Goal: Task Accomplishment & Management: Complete application form

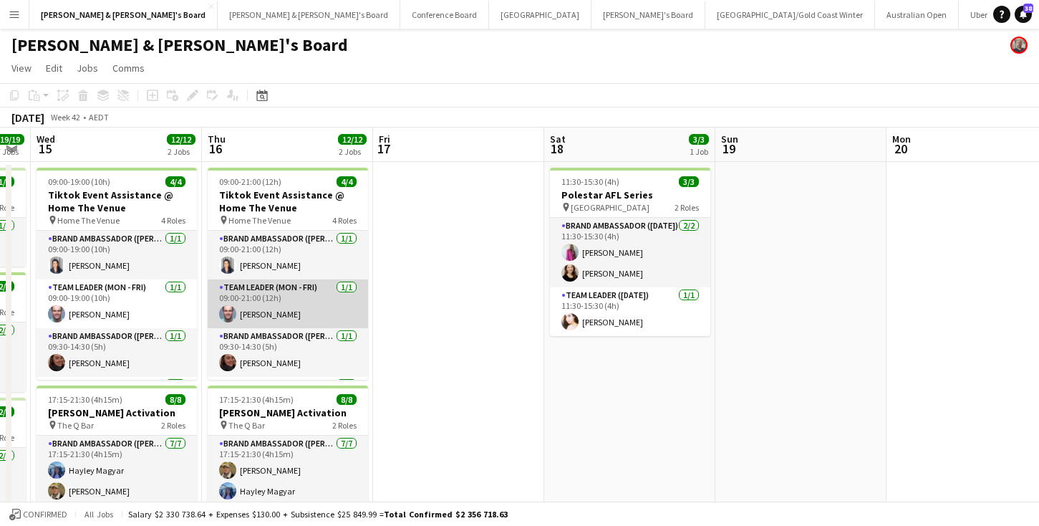
scroll to position [0, 680]
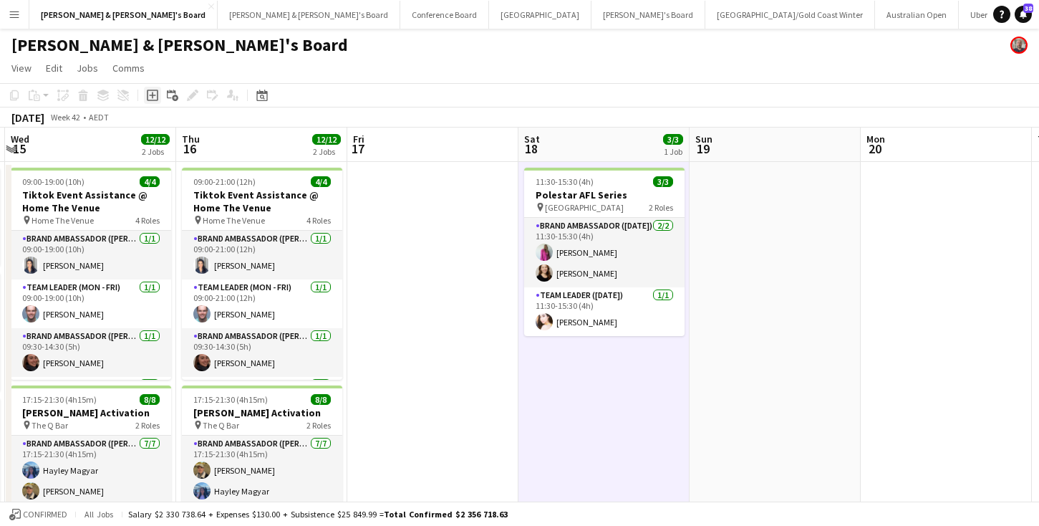
click at [154, 94] on icon "Add job" at bounding box center [152, 95] width 11 height 11
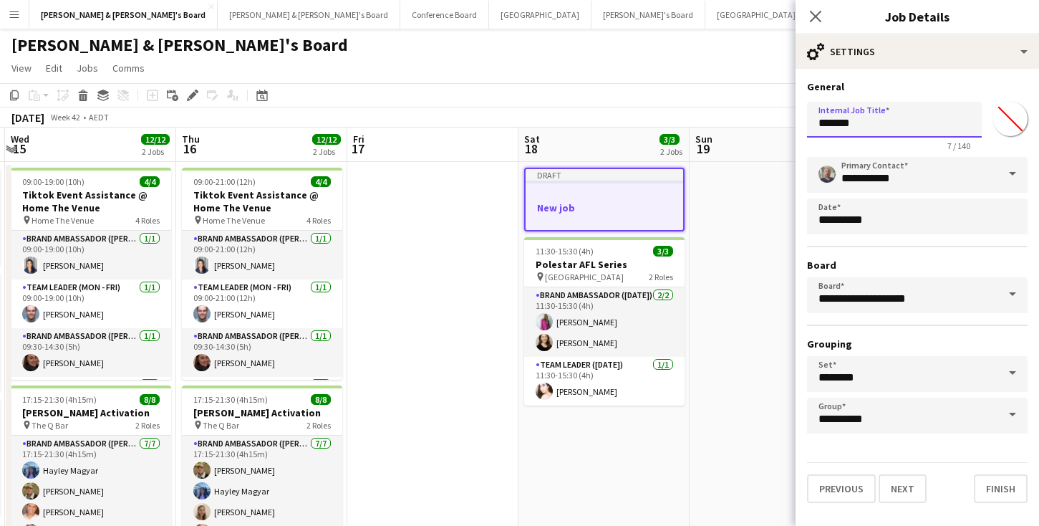
drag, startPoint x: 864, startPoint y: 125, endPoint x: 795, endPoint y: 122, distance: 68.8
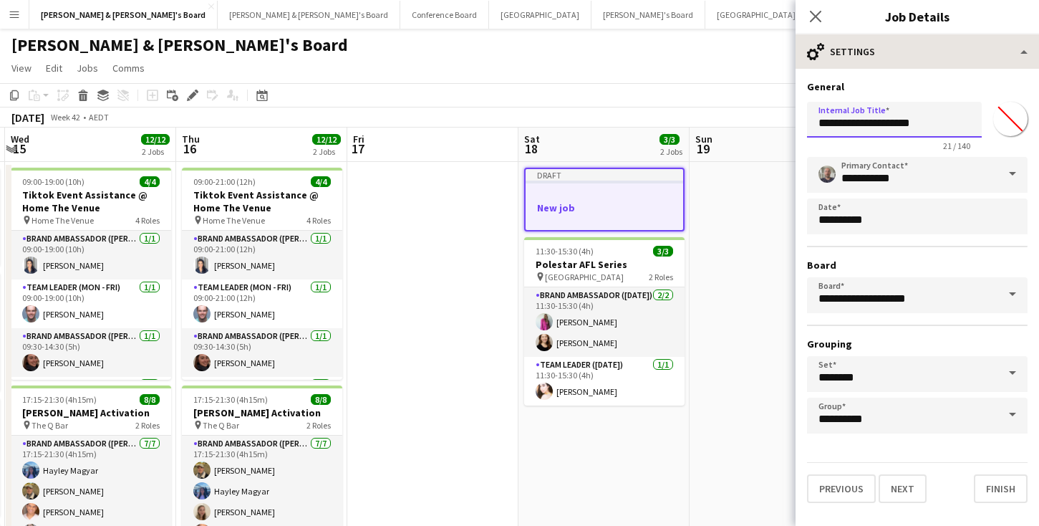
type input "**********"
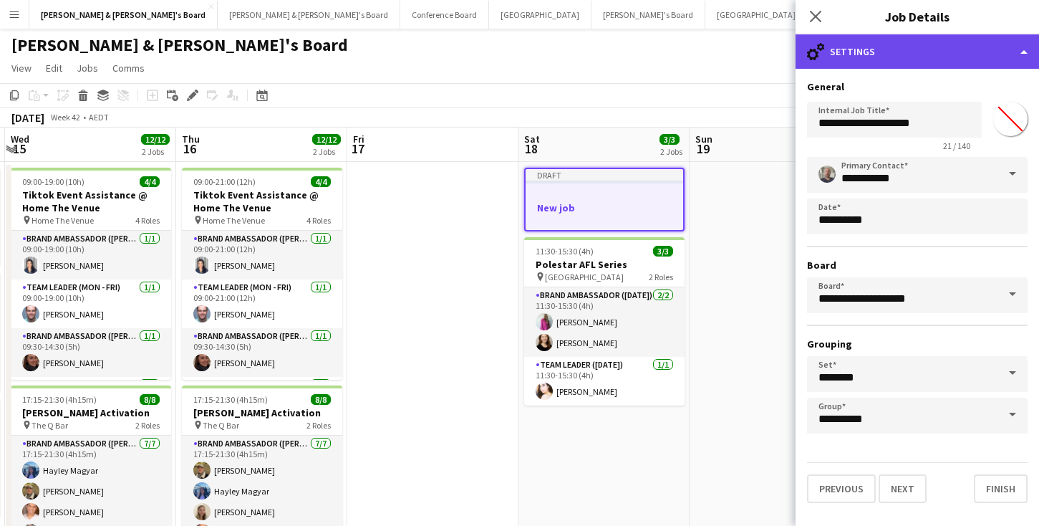
click at [1020, 51] on div "cog-double-3 Settings" at bounding box center [918, 51] width 244 height 34
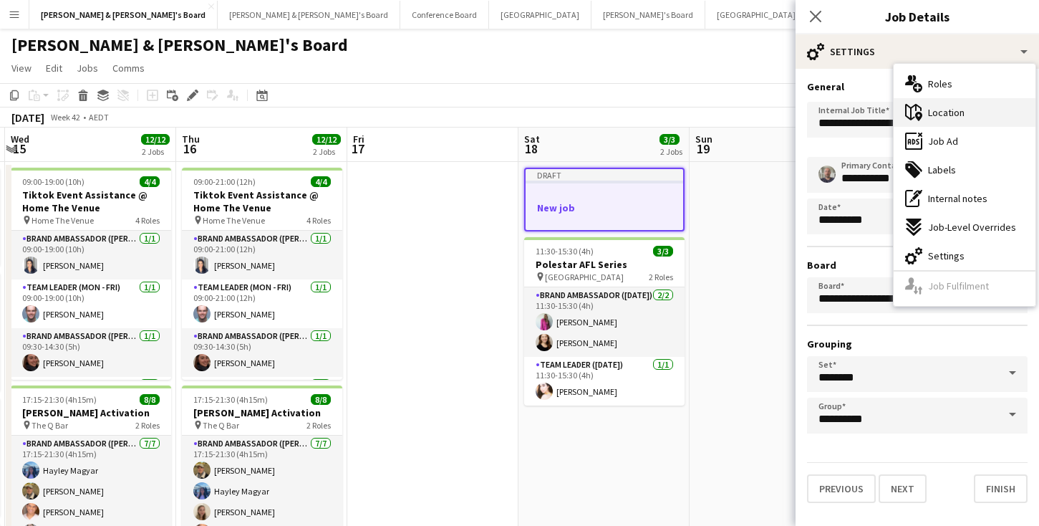
click at [932, 115] on span "Location" at bounding box center [946, 112] width 37 height 13
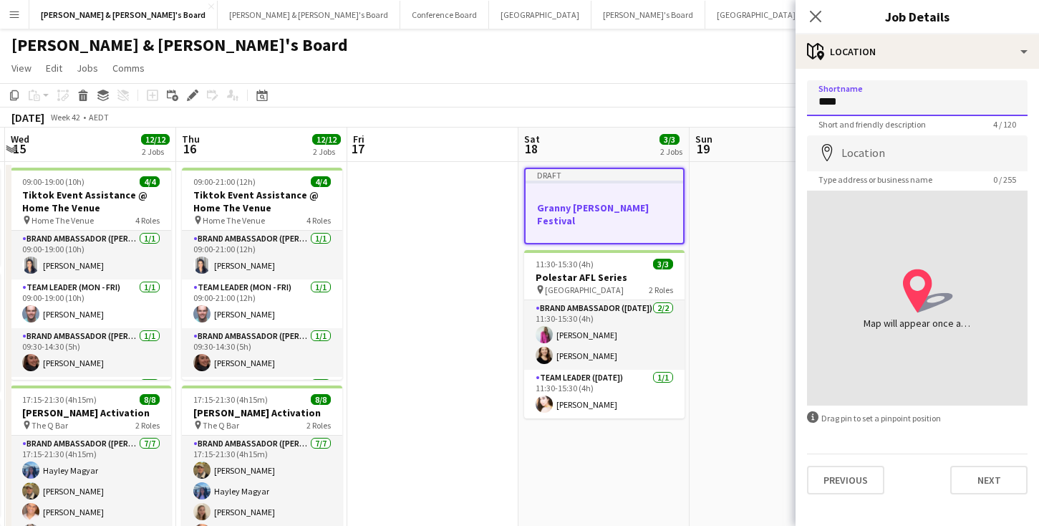
type input "****"
type input "**********"
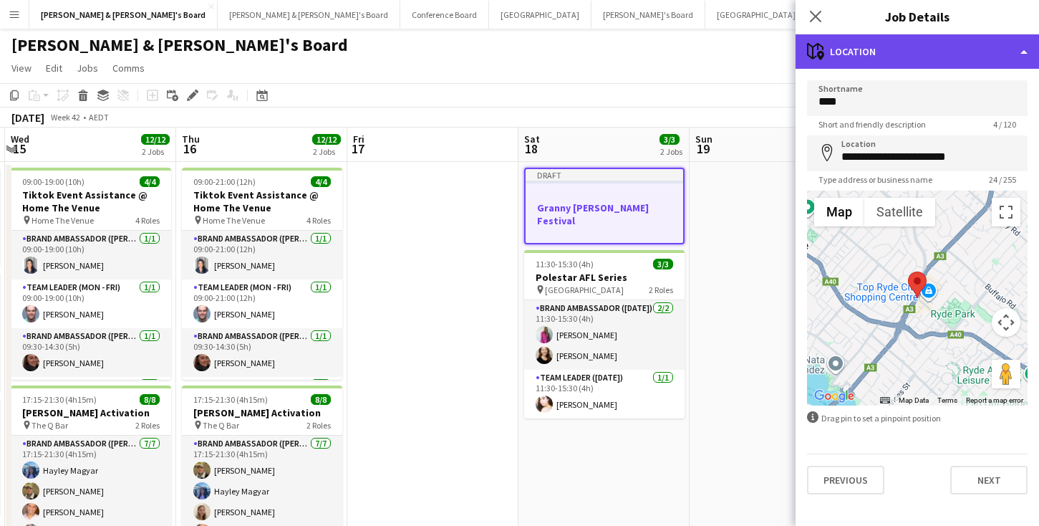
click at [877, 51] on div "maps-pin-1 Location" at bounding box center [918, 51] width 244 height 34
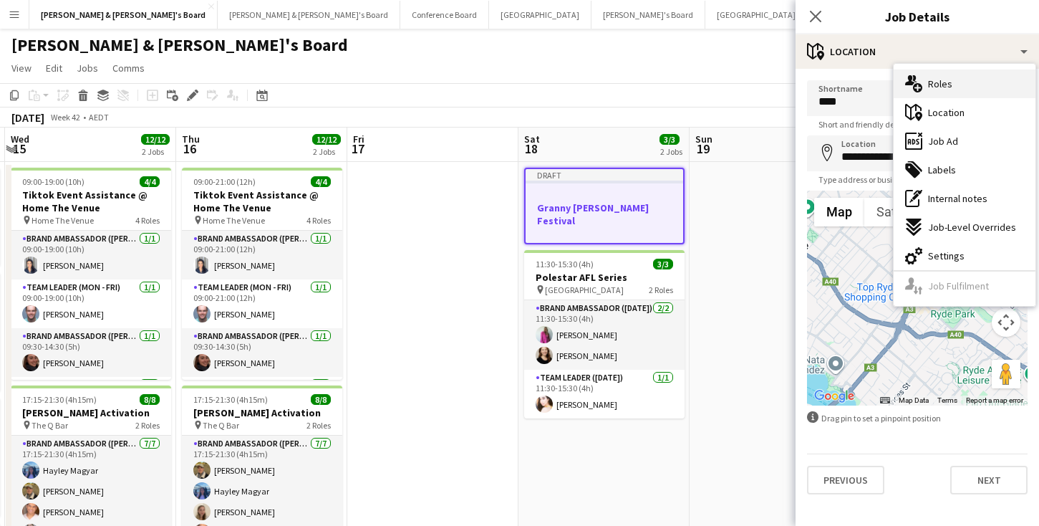
click at [941, 87] on span "Roles" at bounding box center [940, 83] width 24 height 13
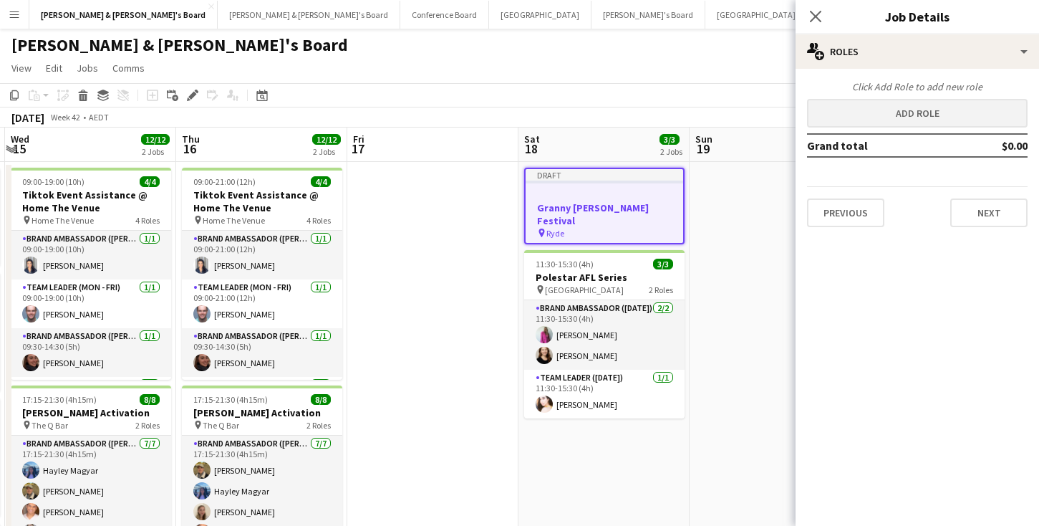
click at [925, 110] on button "Add role" at bounding box center [917, 113] width 221 height 29
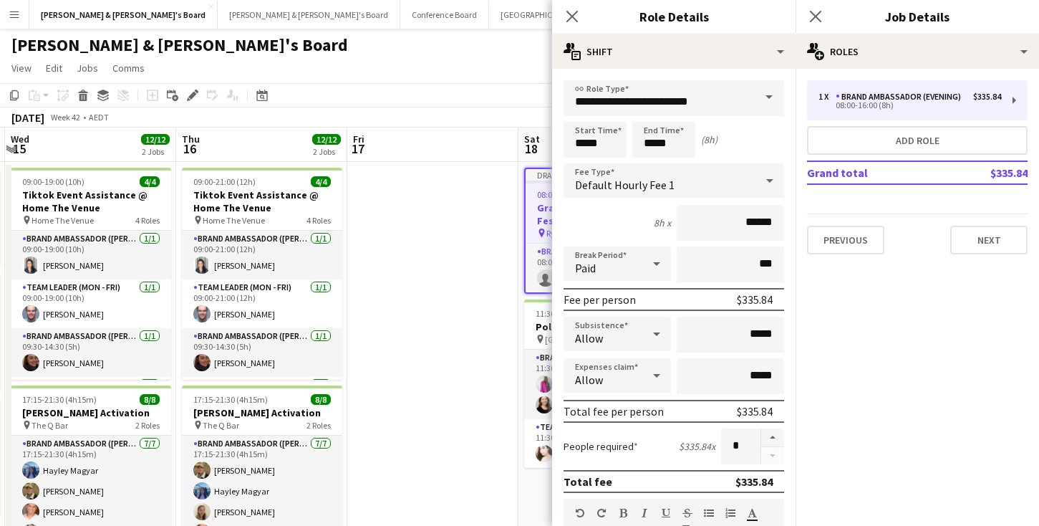
click at [771, 96] on span at bounding box center [769, 97] width 30 height 34
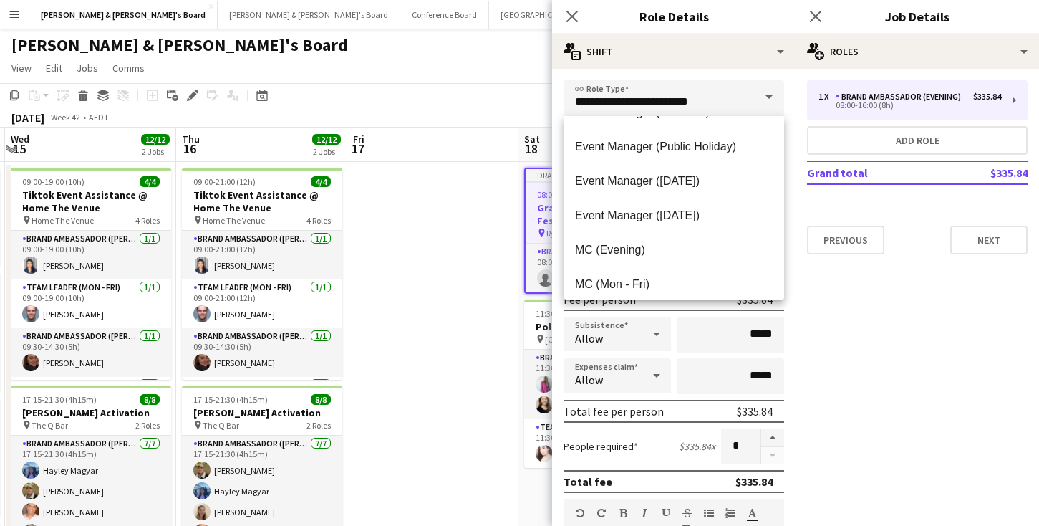
scroll to position [505, 0]
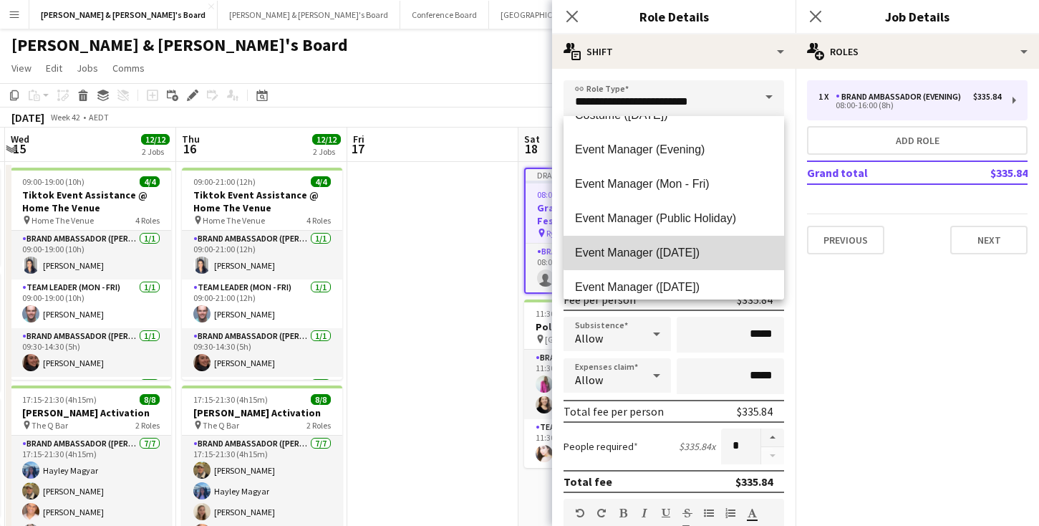
click at [697, 249] on span "Event Manager ([DATE])" at bounding box center [674, 253] width 198 height 14
type input "**********"
type input "******"
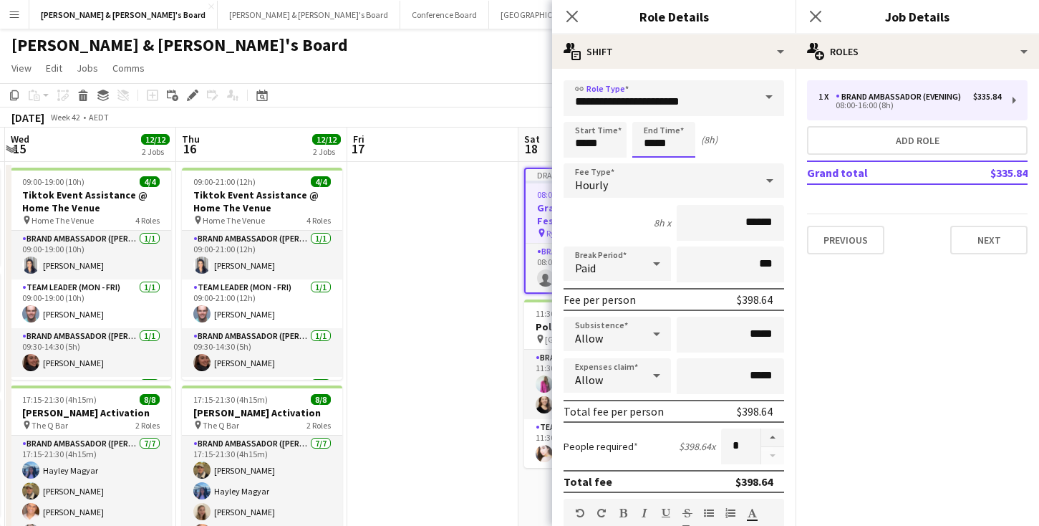
click at [668, 148] on input "*****" at bounding box center [664, 140] width 63 height 36
click at [903, 135] on button "Add role" at bounding box center [917, 140] width 221 height 29
type input "**********"
type input "******"
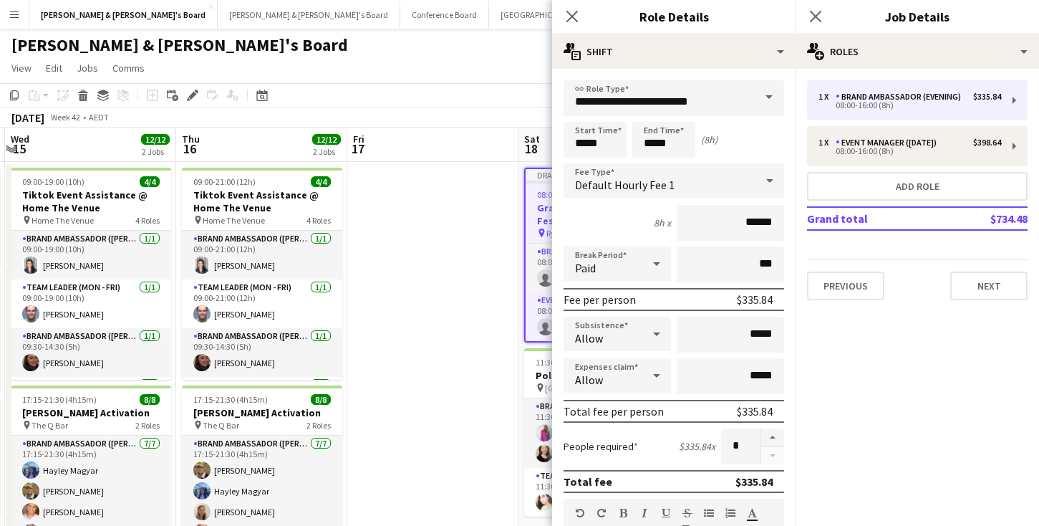
click at [769, 96] on span at bounding box center [769, 97] width 30 height 34
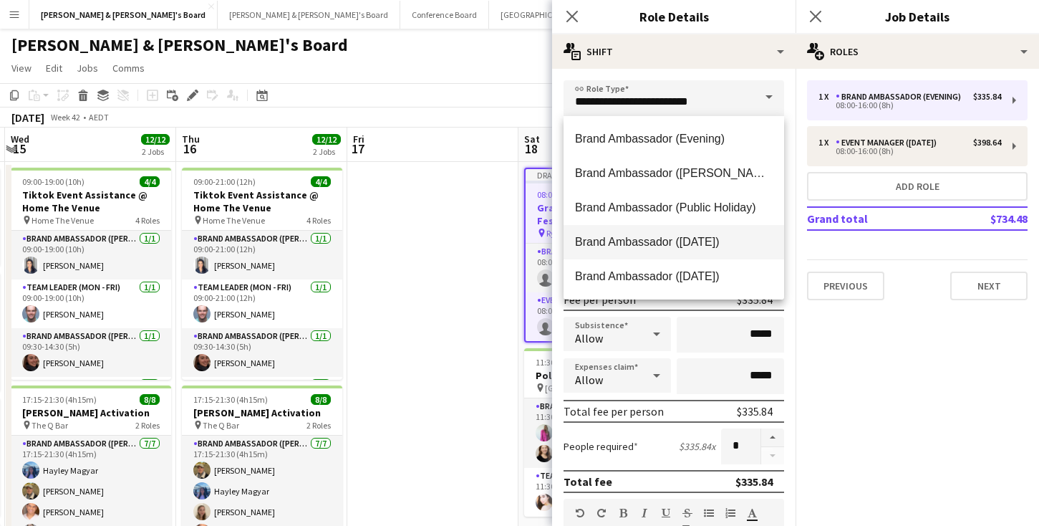
click at [713, 240] on span "Brand Ambassador ([DATE])" at bounding box center [674, 242] width 198 height 14
type input "**********"
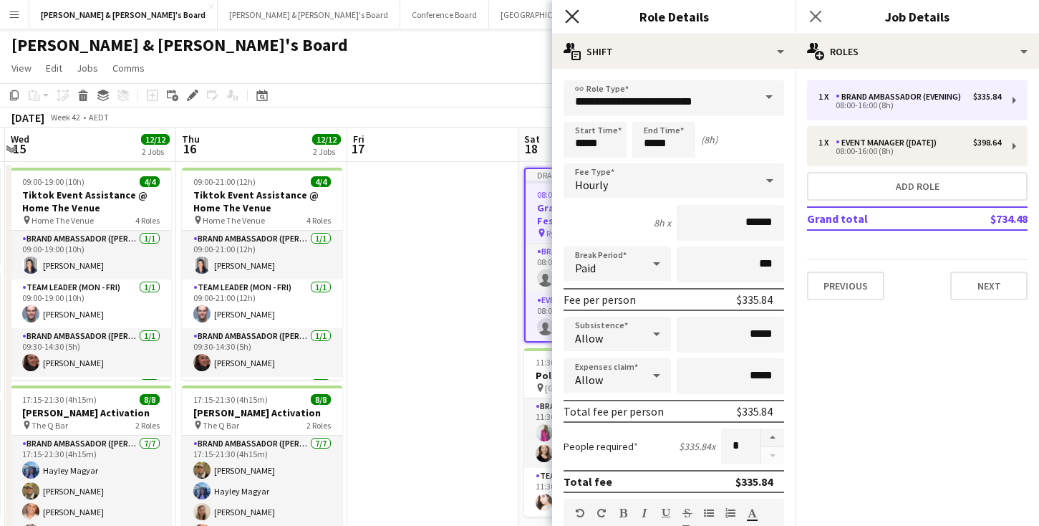
click at [577, 16] on icon "Close pop-in" at bounding box center [572, 16] width 14 height 14
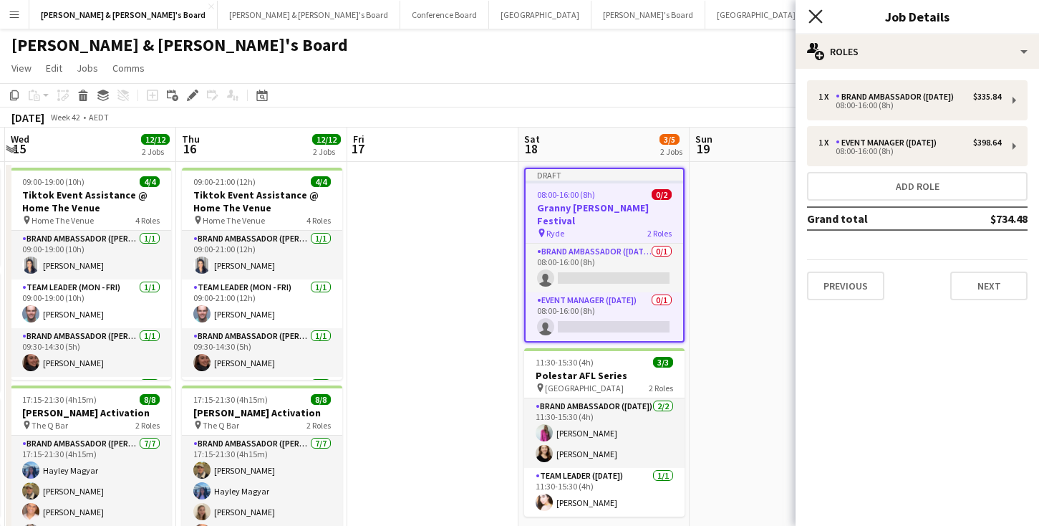
click at [821, 12] on icon at bounding box center [816, 16] width 14 height 14
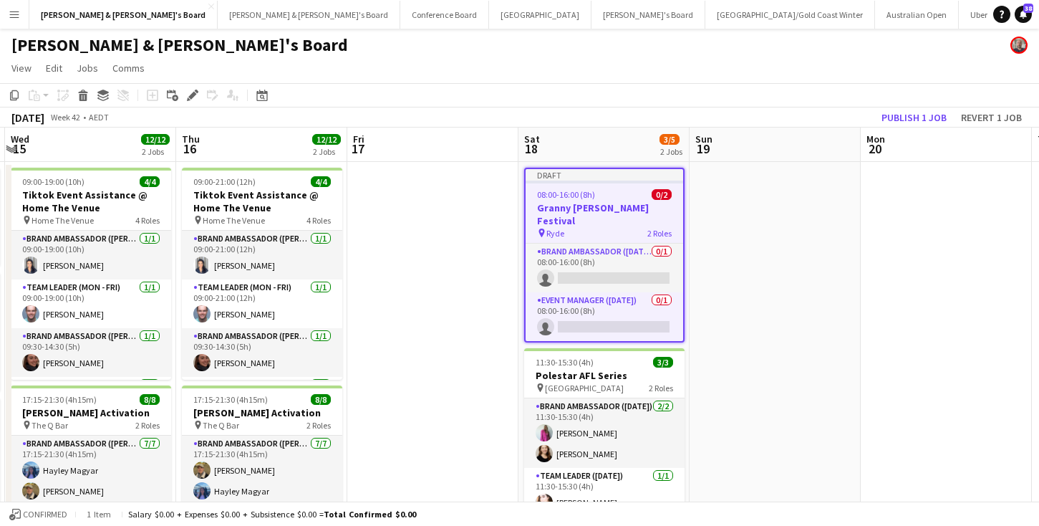
click at [590, 206] on h3 "Granny [PERSON_NAME] Festival" at bounding box center [605, 214] width 158 height 26
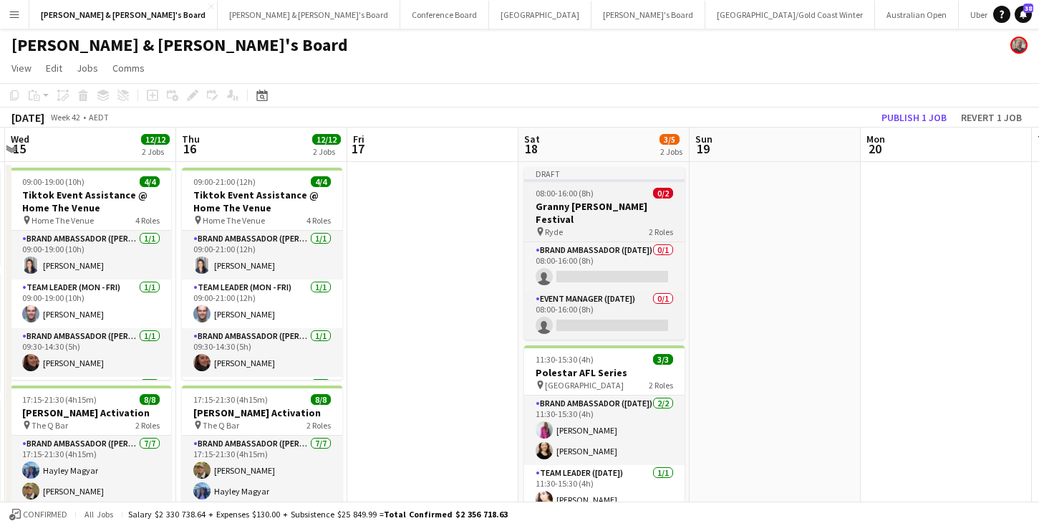
click at [590, 206] on h3 "Granny [PERSON_NAME] Festival" at bounding box center [604, 213] width 160 height 26
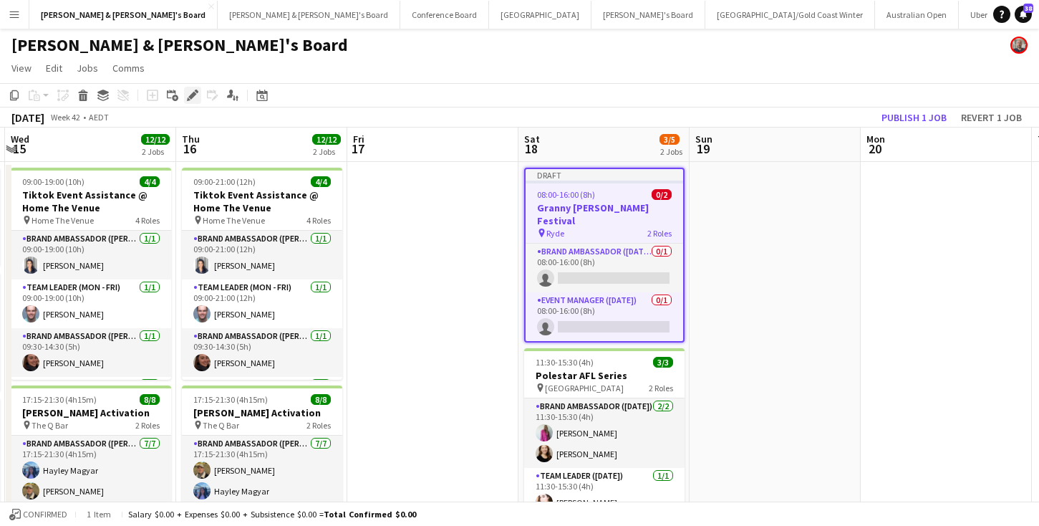
click at [193, 95] on icon at bounding box center [192, 96] width 8 height 8
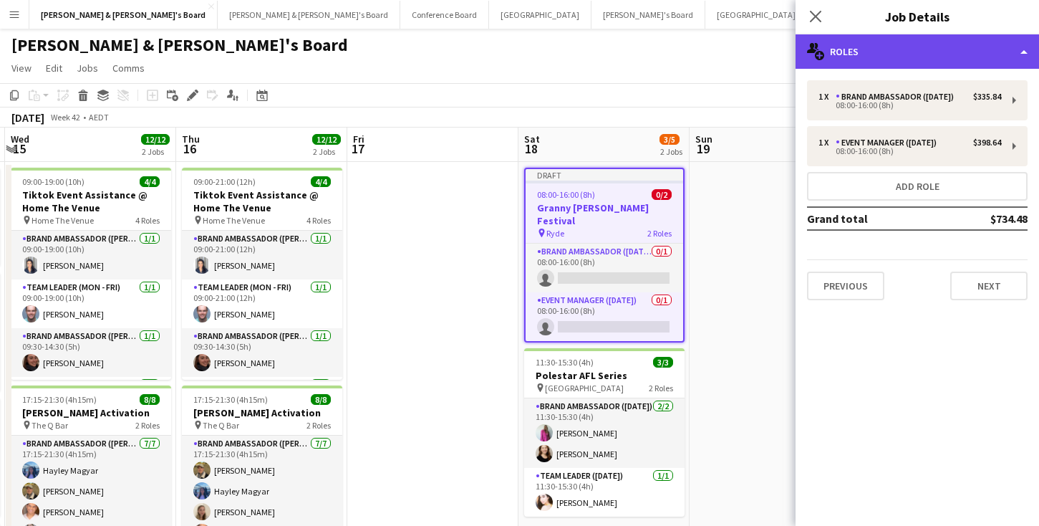
click at [901, 61] on div "multiple-users-add Roles" at bounding box center [918, 51] width 244 height 34
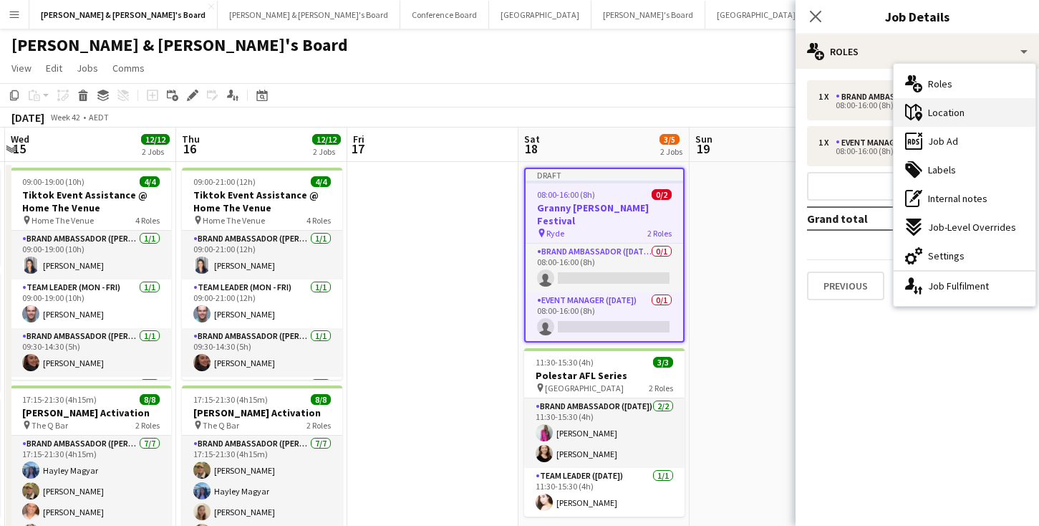
click at [941, 110] on span "Location" at bounding box center [946, 112] width 37 height 13
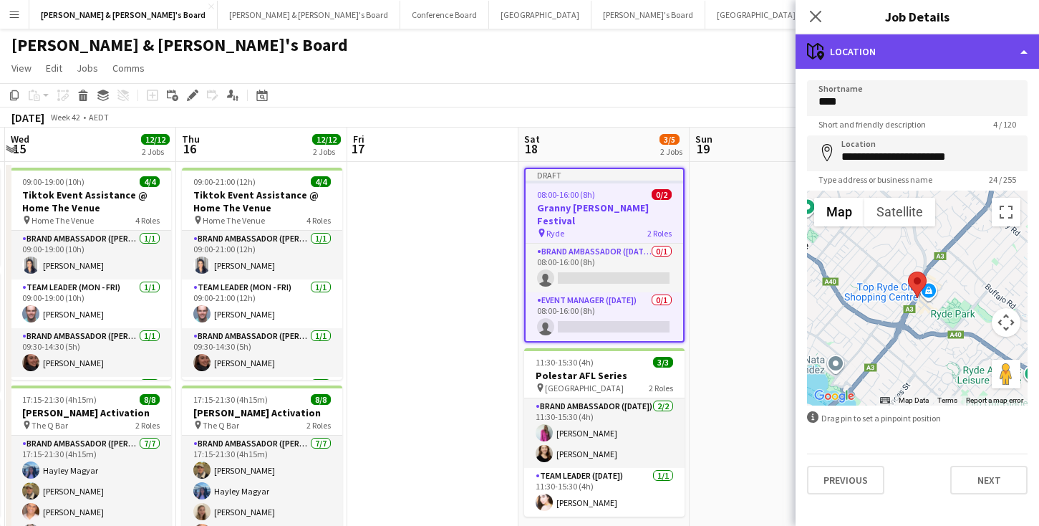
click at [909, 38] on div "maps-pin-1 Location" at bounding box center [918, 51] width 244 height 34
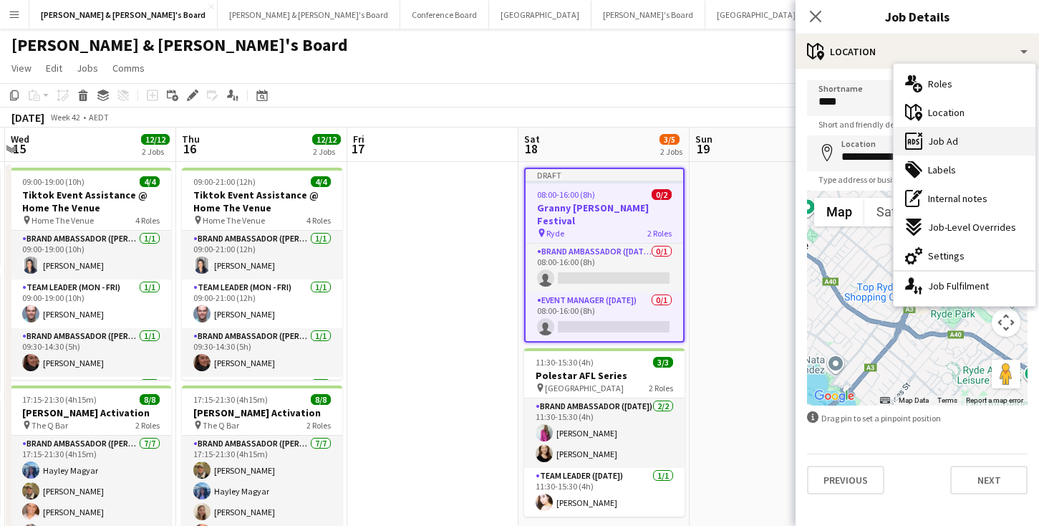
click at [940, 143] on span "Job Ad" at bounding box center [943, 141] width 30 height 13
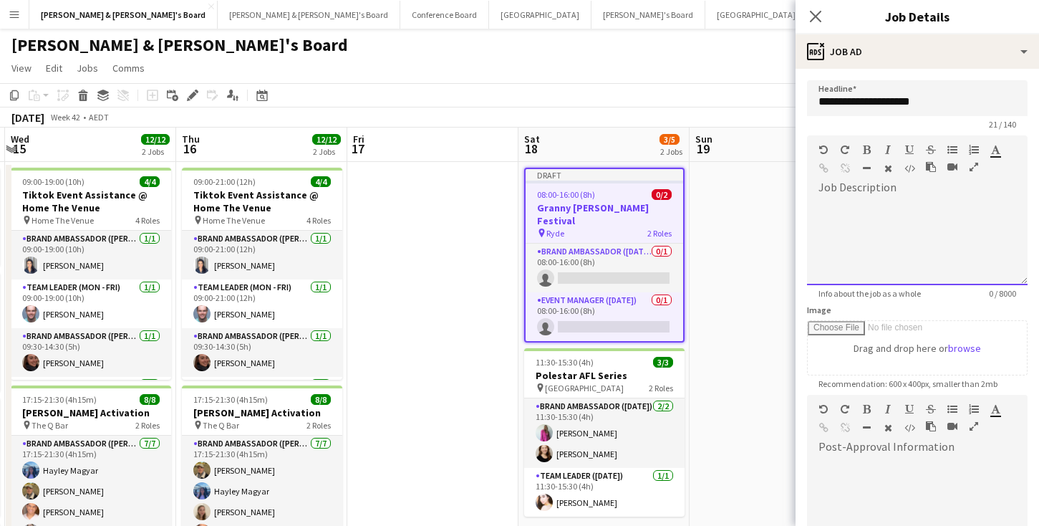
click at [867, 190] on div at bounding box center [917, 237] width 221 height 96
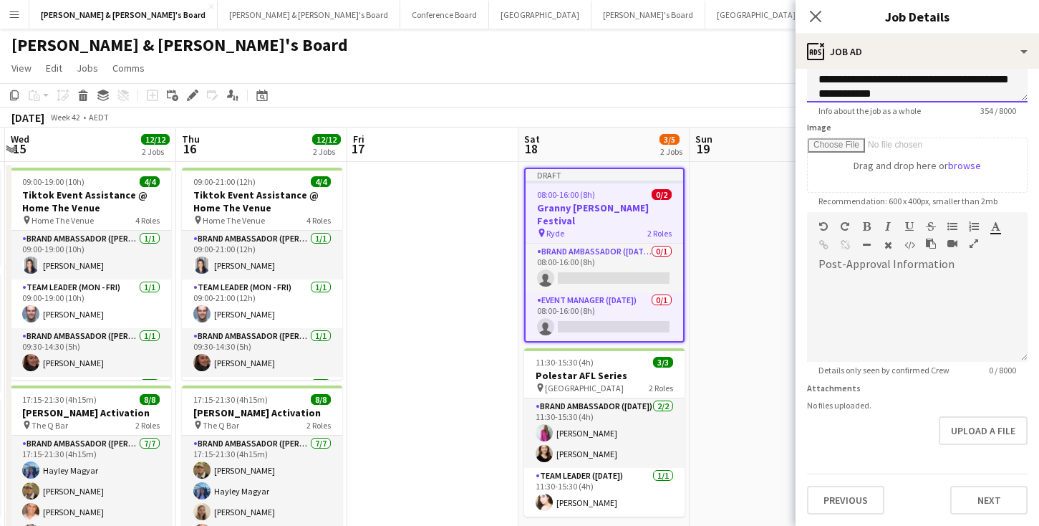
scroll to position [183, 0]
click at [816, 12] on icon "Close pop-in" at bounding box center [816, 16] width 14 height 14
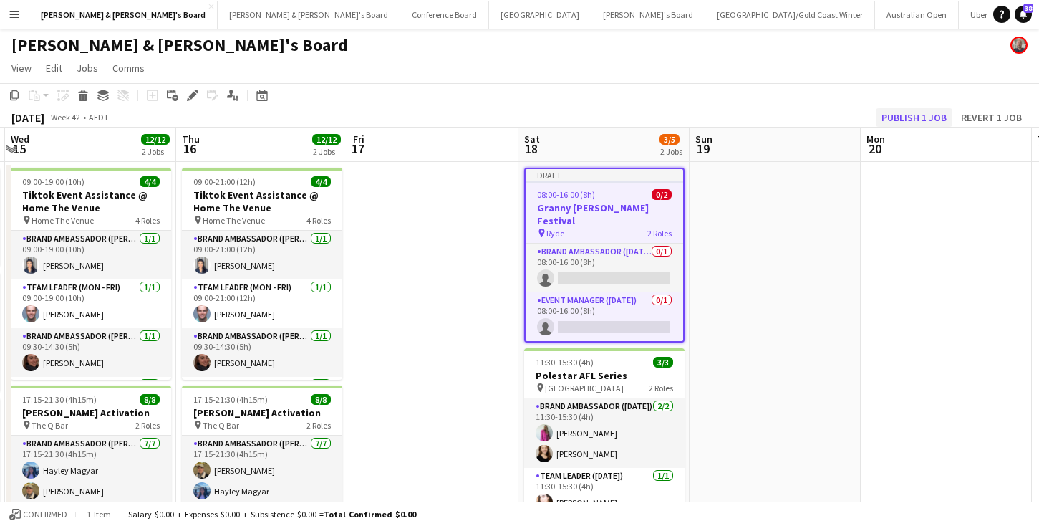
click at [910, 116] on button "Publish 1 job" at bounding box center [914, 117] width 77 height 19
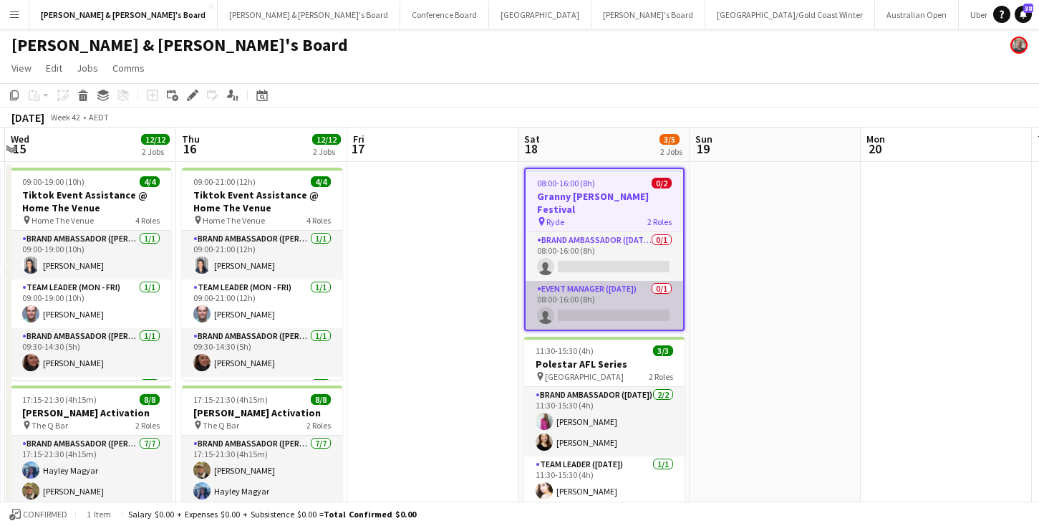
click at [596, 297] on app-card-role "Event Manager ([DATE]) 0/1 08:00-16:00 (8h) single-neutral-actions" at bounding box center [605, 305] width 158 height 49
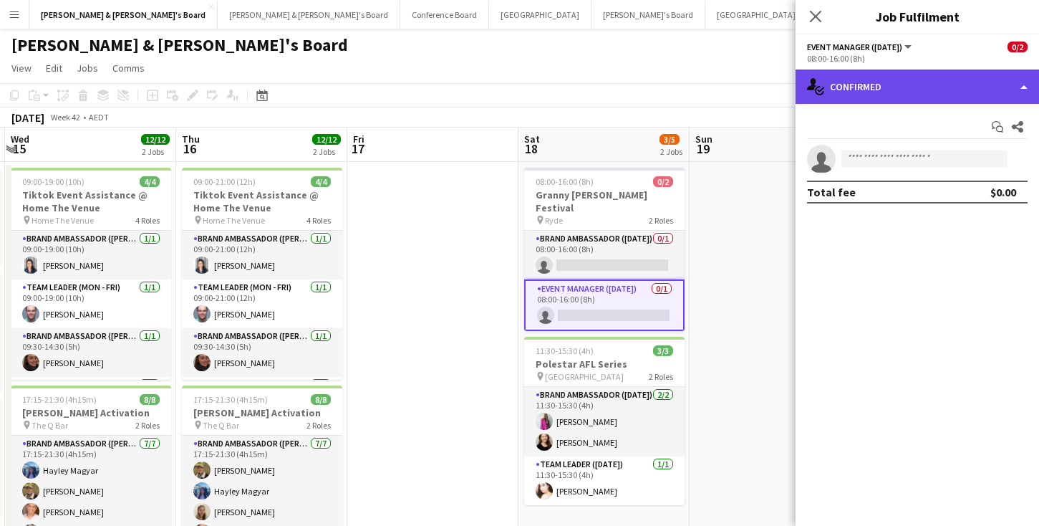
click at [903, 85] on div "single-neutral-actions-check-2 Confirmed" at bounding box center [918, 86] width 244 height 34
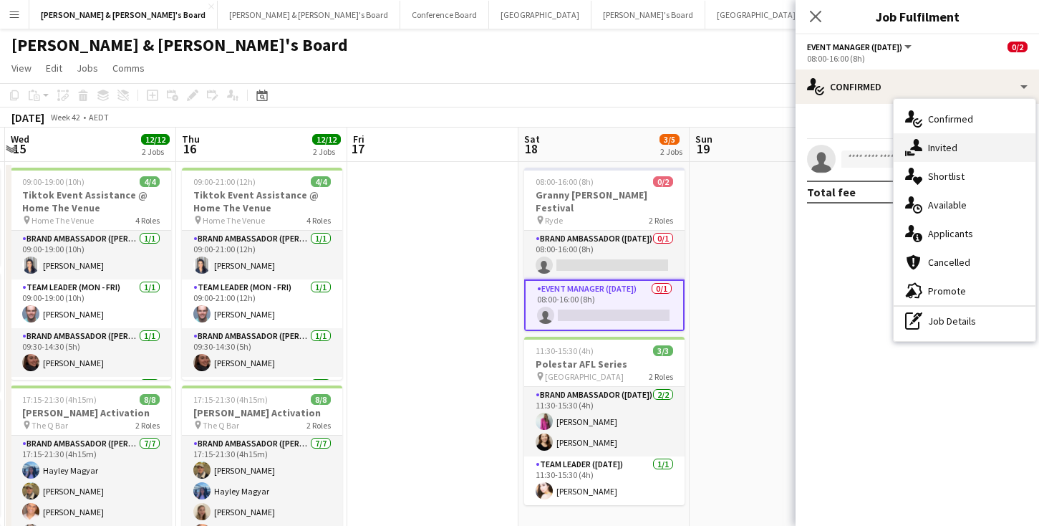
click at [938, 152] on span "Invited" at bounding box center [942, 147] width 29 height 13
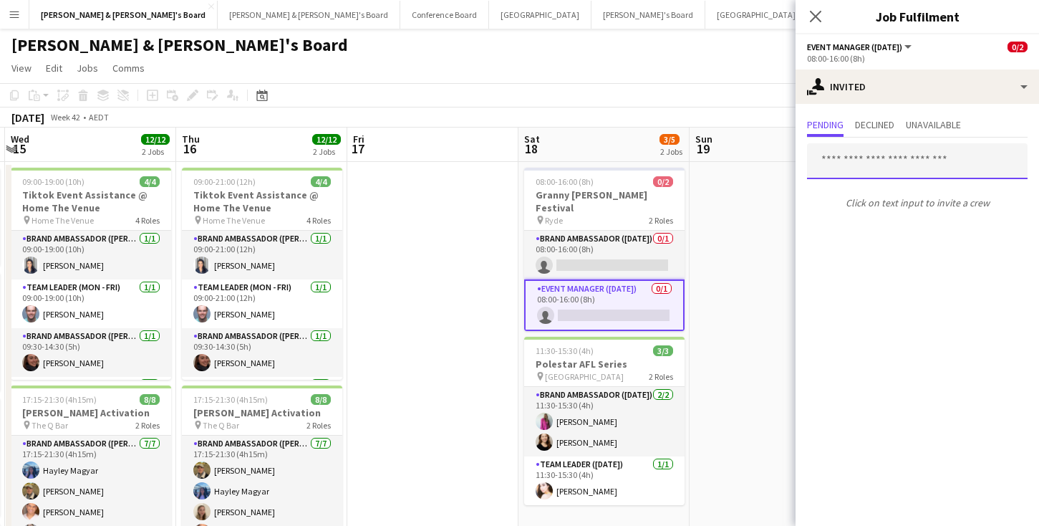
click at [827, 160] on input "text" at bounding box center [917, 161] width 221 height 36
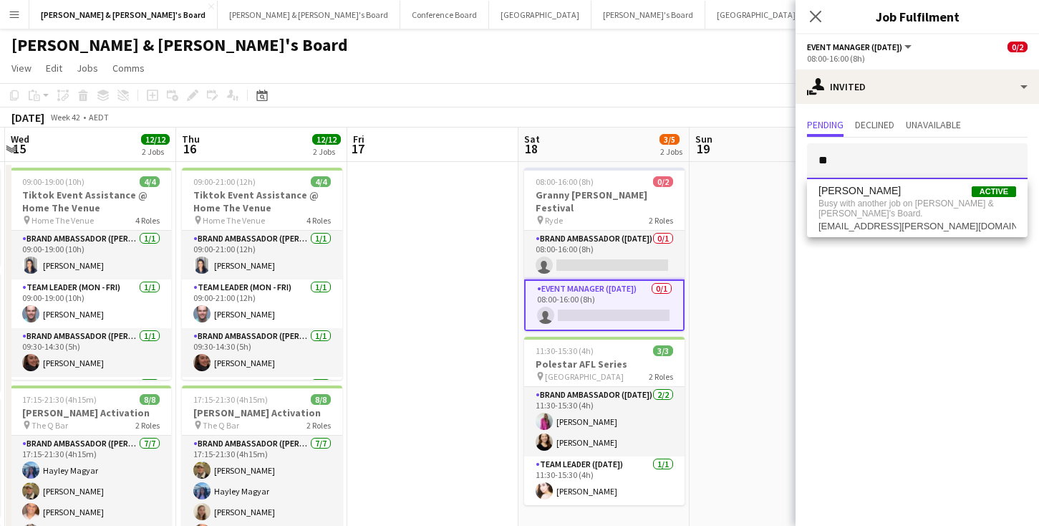
type input "*"
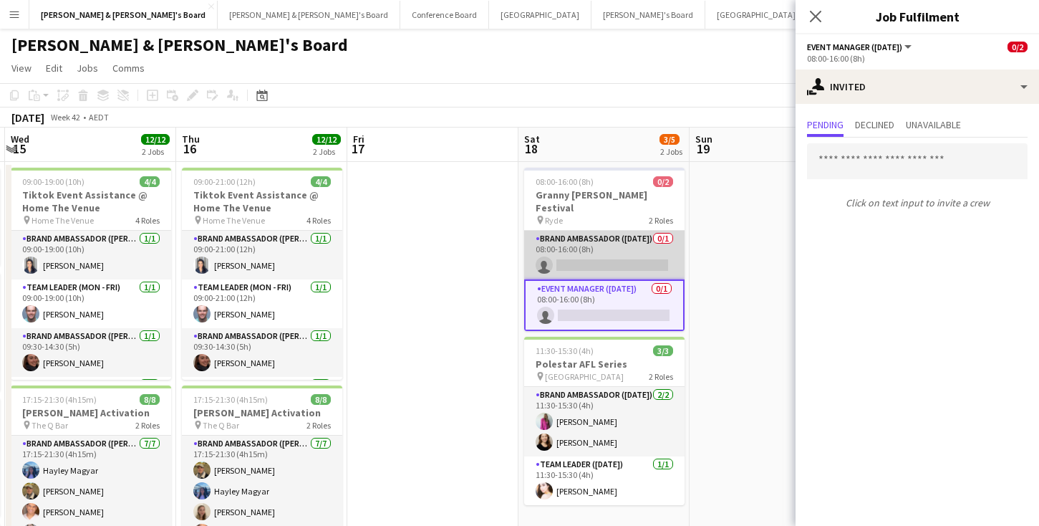
click at [617, 251] on app-card-role "Brand Ambassador ([DATE]) 0/1 08:00-16:00 (8h) single-neutral-actions" at bounding box center [604, 255] width 160 height 49
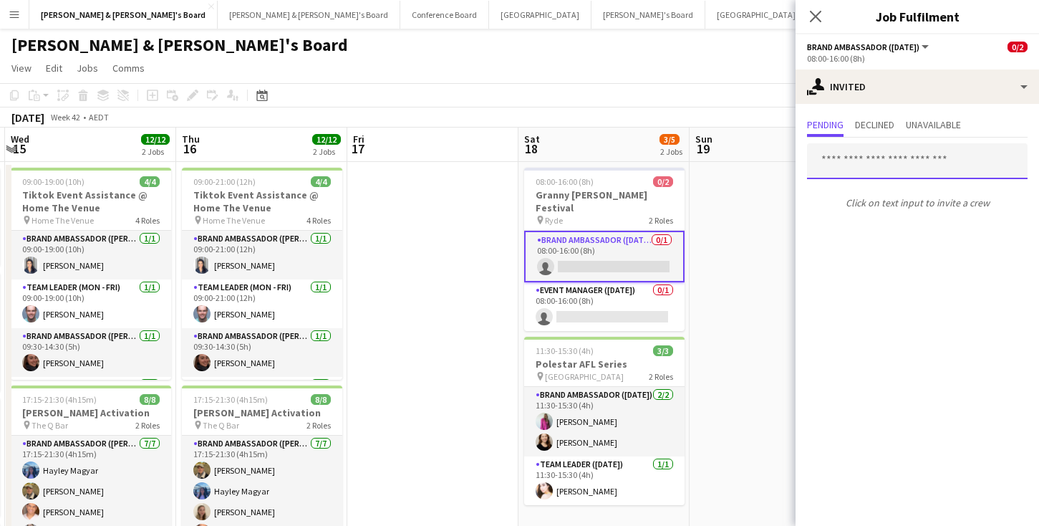
click at [840, 160] on input "text" at bounding box center [917, 161] width 221 height 36
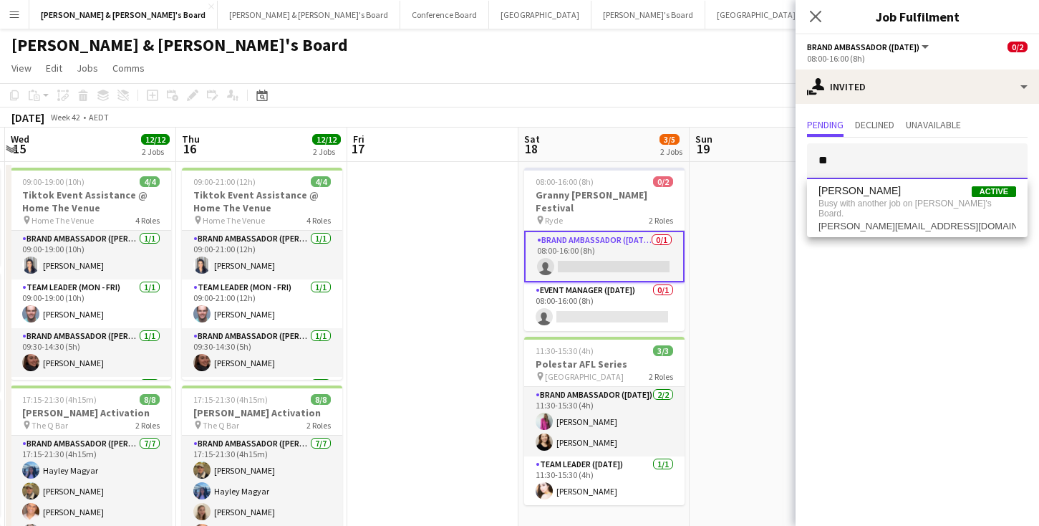
type input "*"
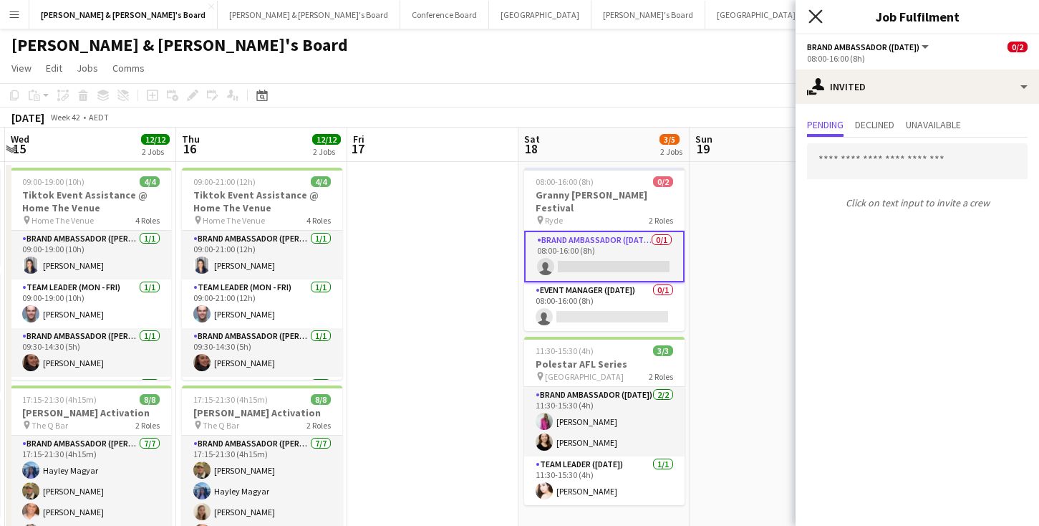
click at [815, 15] on icon at bounding box center [816, 16] width 14 height 14
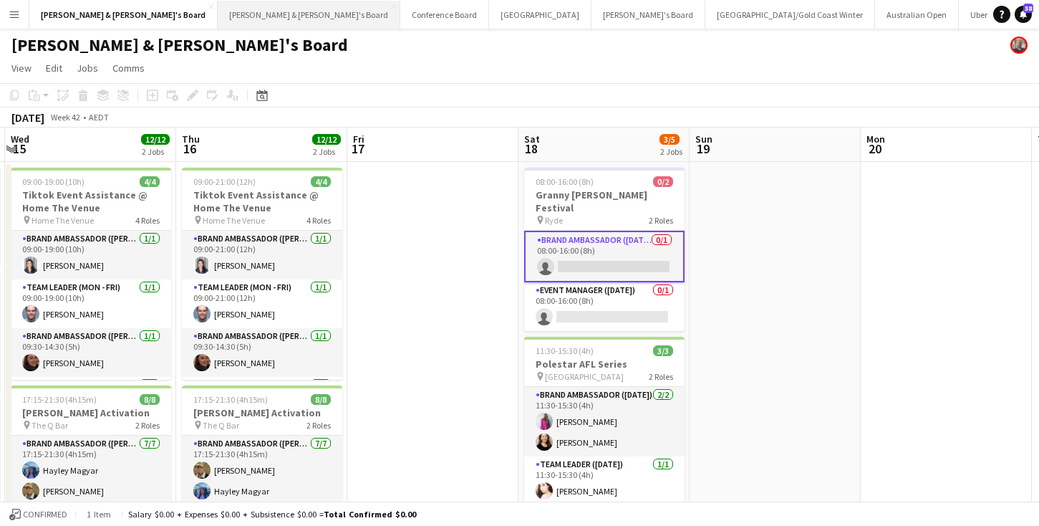
click at [218, 16] on button "[PERSON_NAME] & [PERSON_NAME]'s Board Close" at bounding box center [309, 15] width 183 height 28
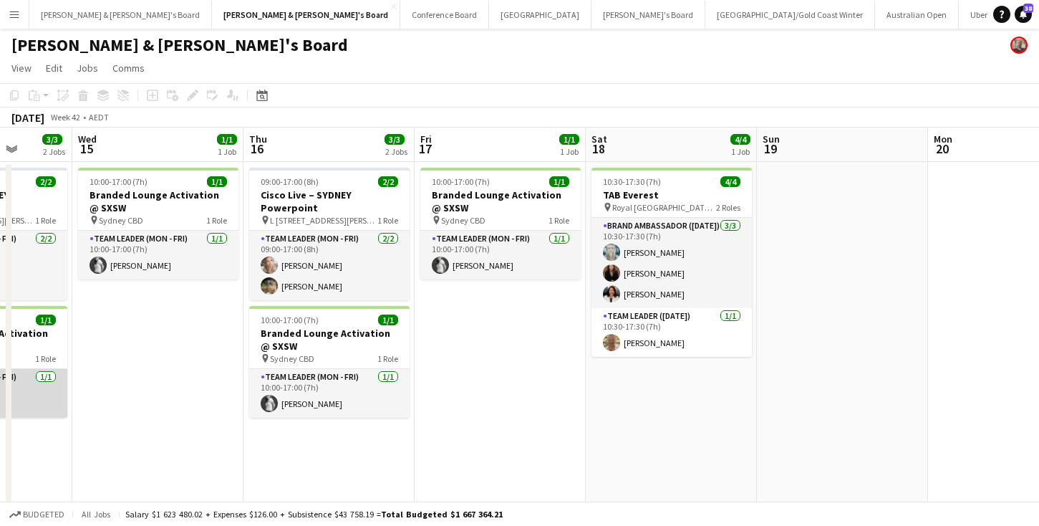
scroll to position [0, 620]
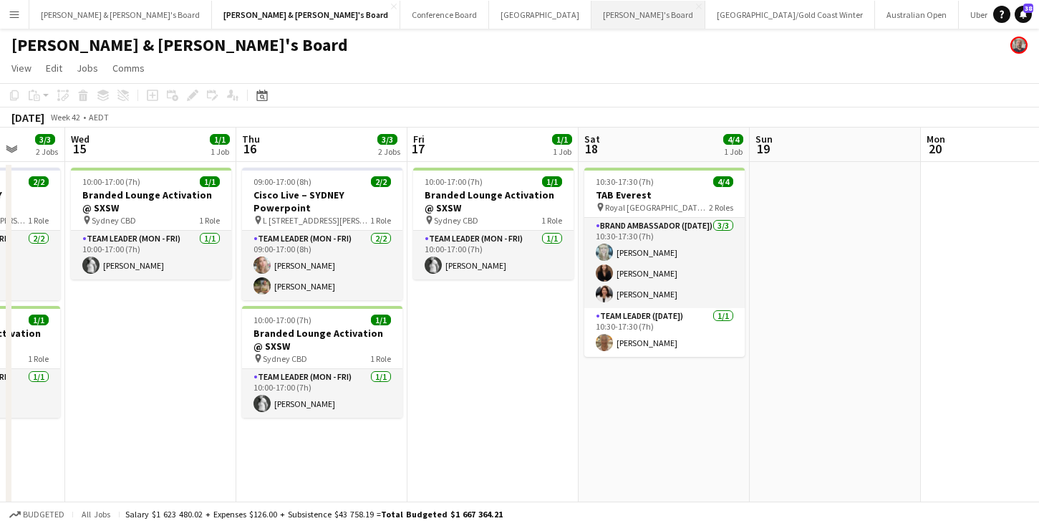
click at [592, 20] on button "Tennille's Board Close" at bounding box center [649, 15] width 114 height 28
